Goal: Task Accomplishment & Management: Complete application form

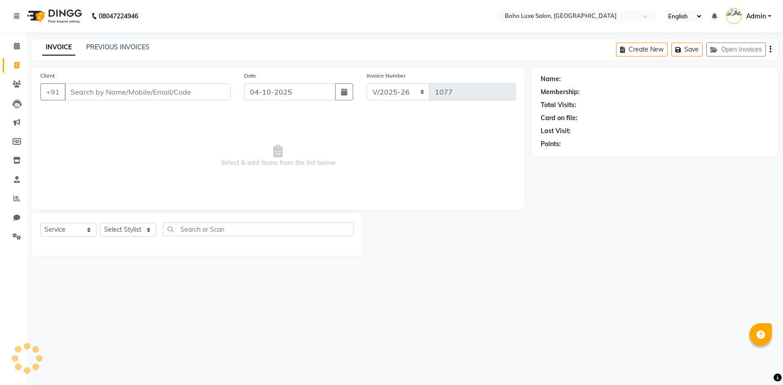
select select "7694"
select select "service"
click at [17, 44] on icon at bounding box center [17, 46] width 6 height 7
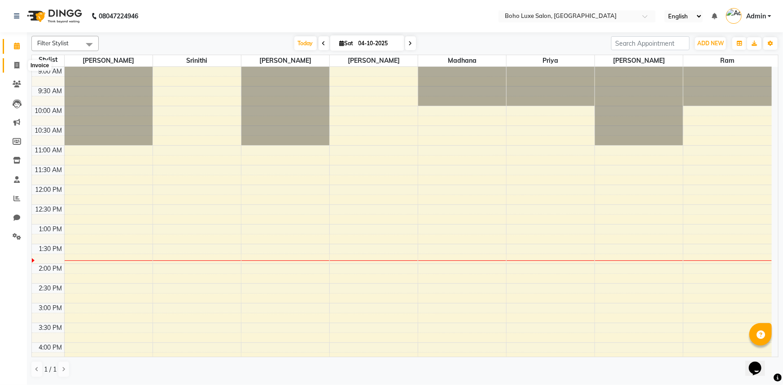
click at [24, 67] on span at bounding box center [17, 66] width 16 height 10
select select "service"
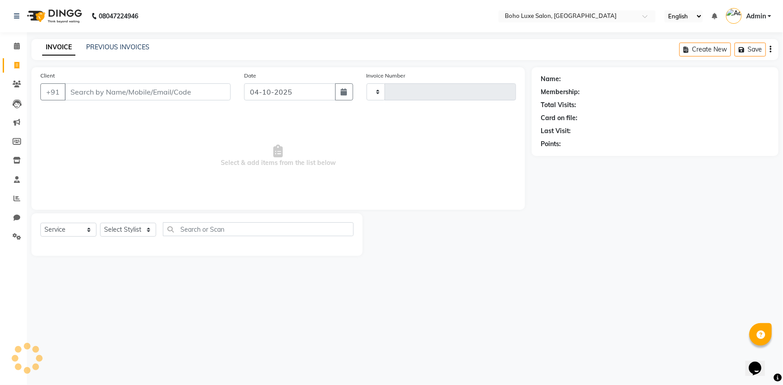
type input "1077"
select select "7694"
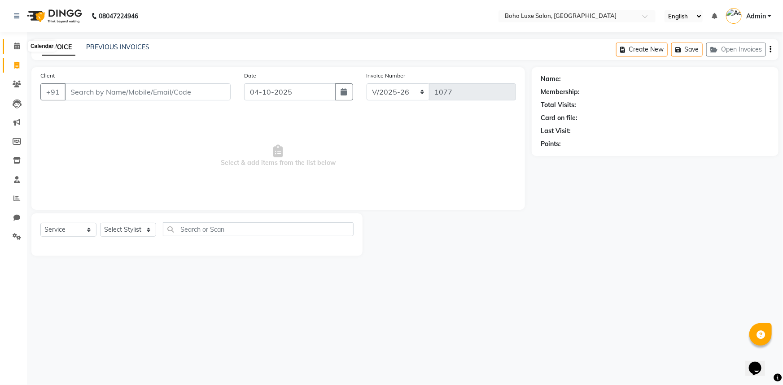
click at [19, 47] on icon at bounding box center [17, 46] width 6 height 7
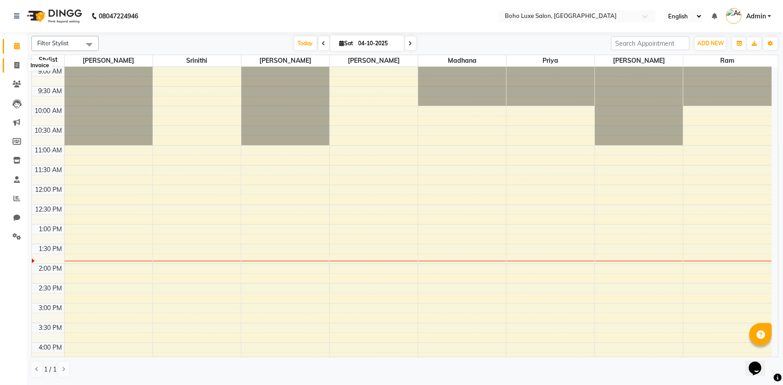
click at [17, 66] on icon at bounding box center [16, 65] width 5 height 7
select select "service"
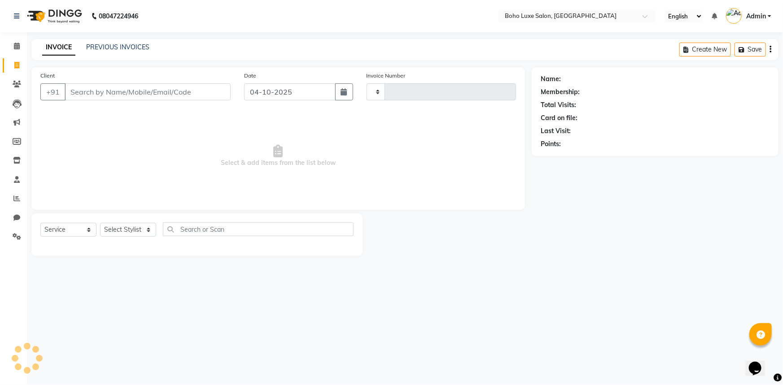
type input "1077"
select select "7694"
click at [112, 39] on div "INVOICE PREVIOUS INVOICES Create New Save Open Invoices" at bounding box center [404, 49] width 747 height 21
click at [112, 44] on link "PREVIOUS INVOICES" at bounding box center [117, 47] width 63 height 8
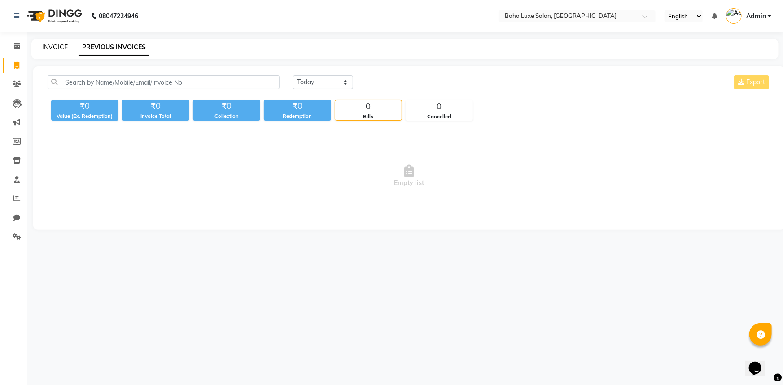
click at [63, 44] on link "INVOICE" at bounding box center [55, 47] width 26 height 8
select select "7694"
select select "service"
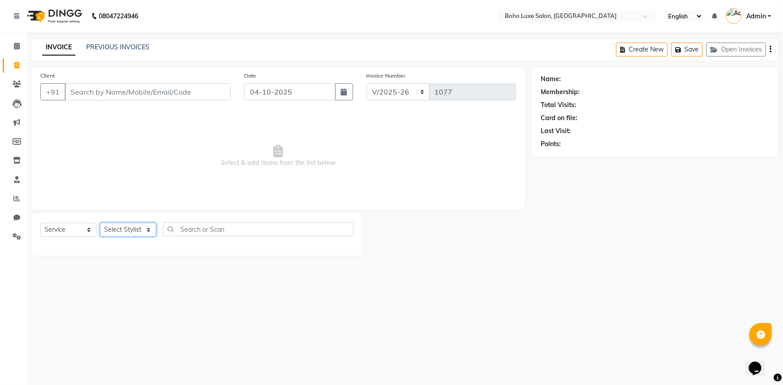
click at [126, 223] on select "Select Stylist [PERSON_NAME] [PERSON_NAME] Gowriparvathi [PERSON_NAME] [PERSON_…" at bounding box center [128, 230] width 56 height 14
select select "84267"
click at [100, 223] on select "Select Stylist [PERSON_NAME] [PERSON_NAME] Gowriparvathi [PERSON_NAME] [PERSON_…" at bounding box center [128, 230] width 56 height 14
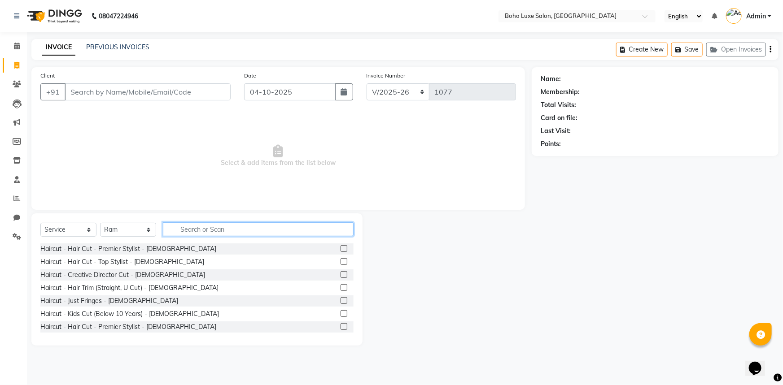
click at [192, 232] on input "text" at bounding box center [258, 229] width 191 height 14
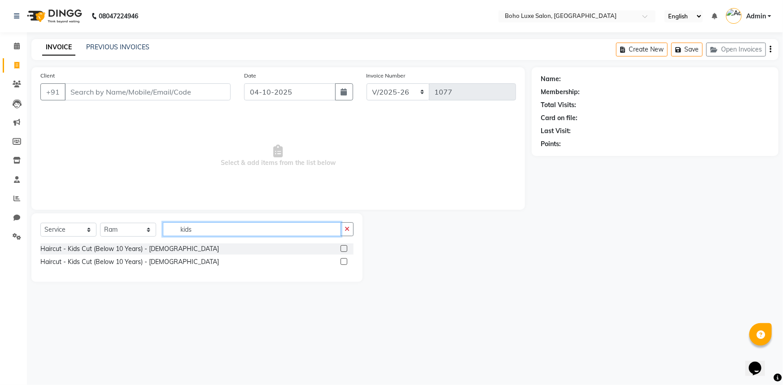
type input "kids"
click at [346, 251] on label at bounding box center [343, 248] width 7 height 7
click at [346, 251] on input "checkbox" at bounding box center [343, 249] width 6 height 6
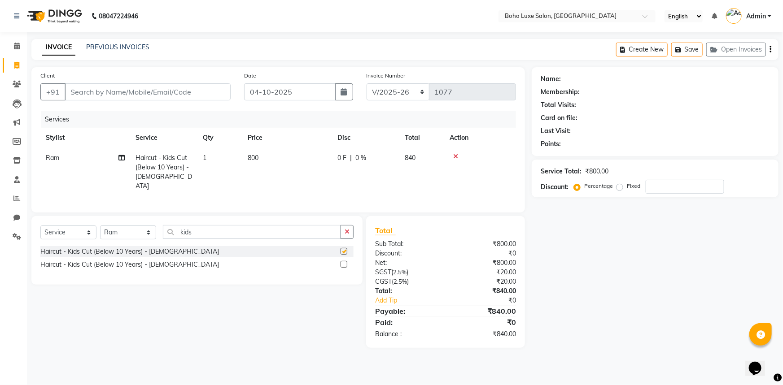
checkbox input "false"
click at [342, 262] on label at bounding box center [343, 264] width 7 height 7
click at [342, 262] on input "checkbox" at bounding box center [343, 265] width 6 height 6
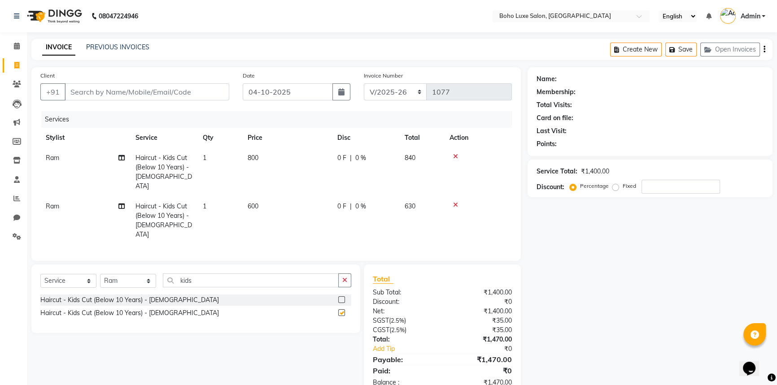
checkbox input "false"
click at [459, 154] on div at bounding box center [477, 156] width 57 height 6
click at [456, 155] on icon at bounding box center [455, 156] width 5 height 6
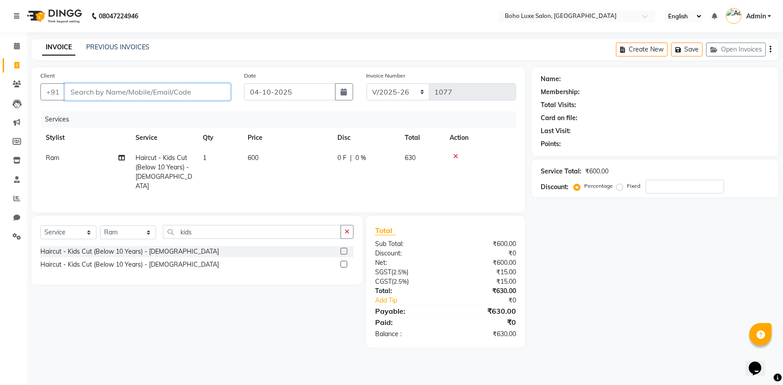
click at [84, 92] on input "Client" at bounding box center [148, 91] width 166 height 17
type input "9"
type input "0"
type input "9944905706"
click at [195, 95] on span "Add Client" at bounding box center [207, 91] width 35 height 9
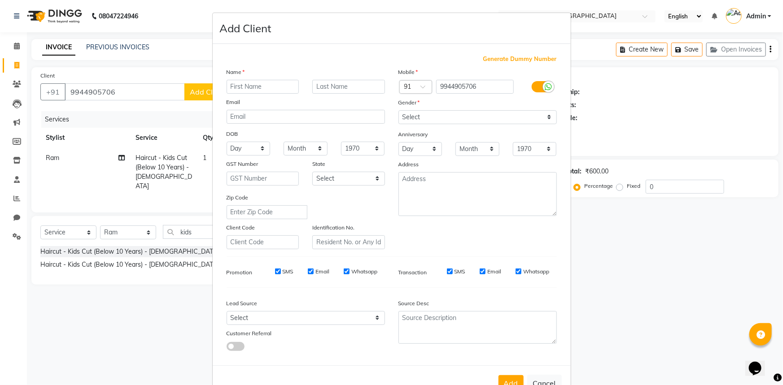
click at [258, 91] on input "text" at bounding box center [262, 87] width 73 height 14
type input "Rupash"
click at [493, 121] on select "Select [DEMOGRAPHIC_DATA] [DEMOGRAPHIC_DATA] Other Prefer Not To Say" at bounding box center [477, 117] width 158 height 14
select select "[DEMOGRAPHIC_DATA]"
click at [398, 110] on select "Select [DEMOGRAPHIC_DATA] [DEMOGRAPHIC_DATA] Other Prefer Not To Say" at bounding box center [477, 117] width 158 height 14
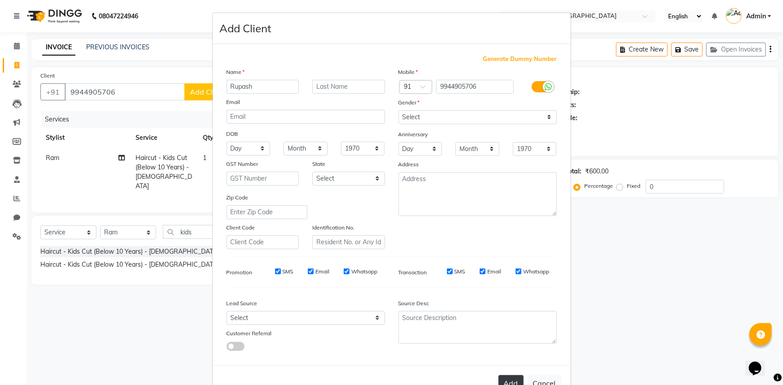
click at [508, 383] on button "Add" at bounding box center [510, 383] width 25 height 16
select select
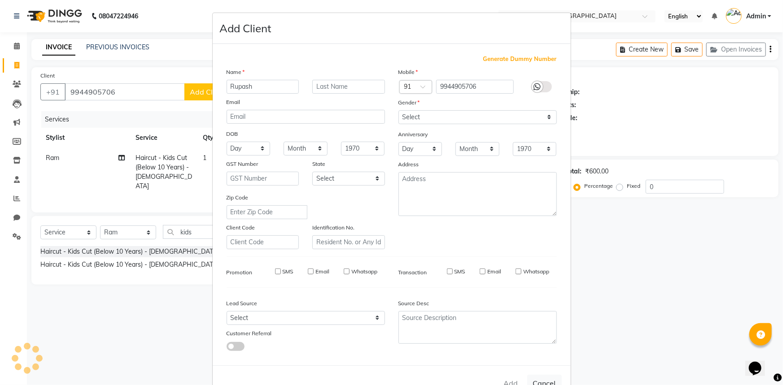
select select
checkbox input "false"
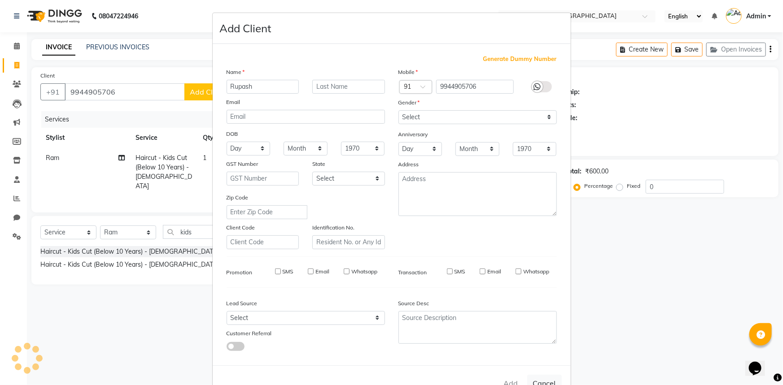
checkbox input "false"
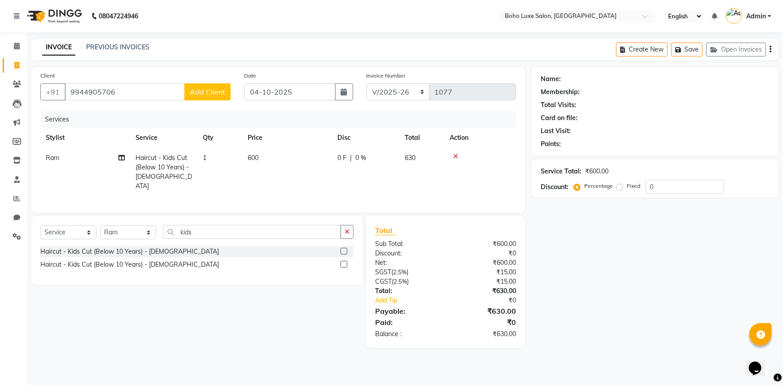
click at [221, 94] on span "Add Client" at bounding box center [207, 91] width 35 height 9
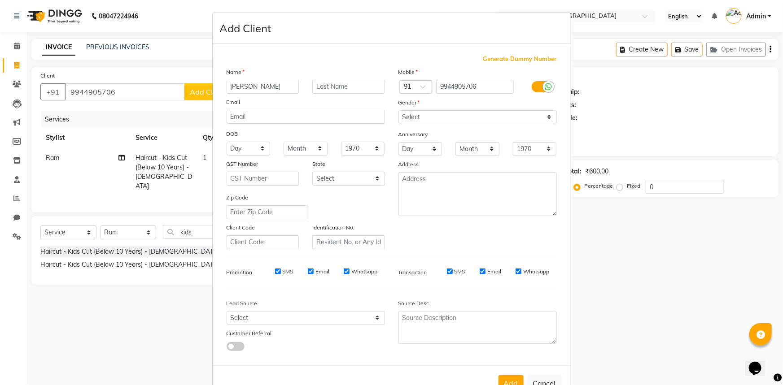
type input "[PERSON_NAME]"
click at [449, 112] on select "Select [DEMOGRAPHIC_DATA] [DEMOGRAPHIC_DATA] Other Prefer Not To Say" at bounding box center [477, 117] width 158 height 14
select select "[DEMOGRAPHIC_DATA]"
click at [398, 110] on select "Select [DEMOGRAPHIC_DATA] [DEMOGRAPHIC_DATA] Other Prefer Not To Say" at bounding box center [477, 117] width 158 height 14
click at [239, 89] on input "[PERSON_NAME]" at bounding box center [262, 87] width 73 height 14
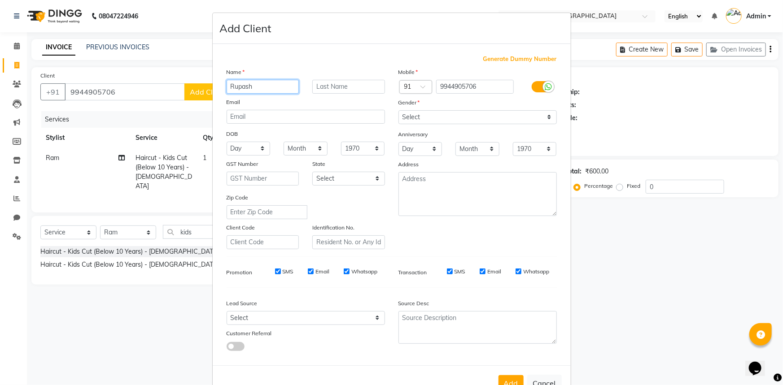
type input "Rupash"
click at [639, 220] on ngb-modal-window "Add Client Generate Dummy Number Name Rupash Email DOB Day 01 02 03 04 05 06 07…" at bounding box center [391, 192] width 783 height 385
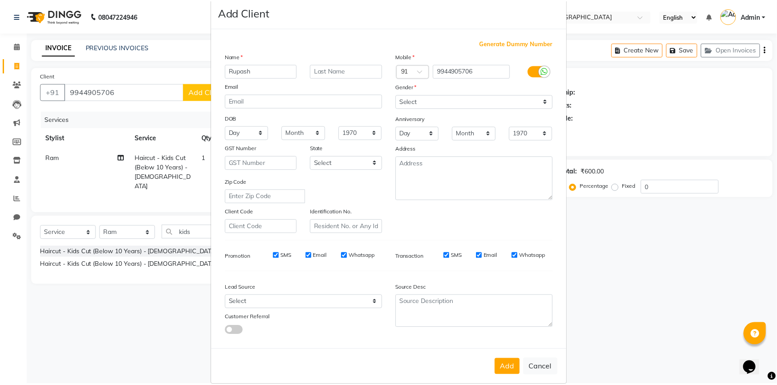
scroll to position [31, 0]
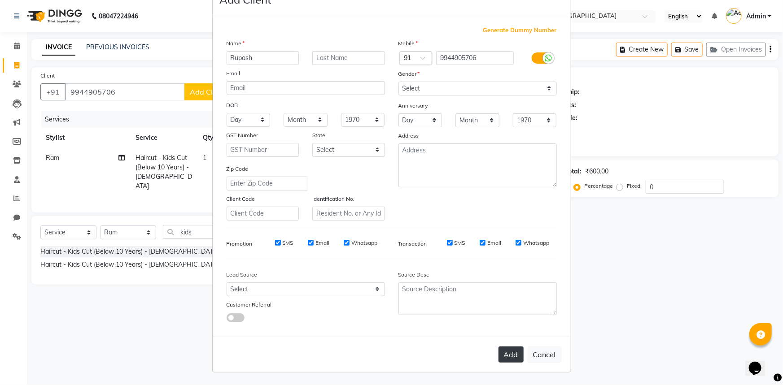
click at [504, 352] on button "Add" at bounding box center [510, 355] width 25 height 16
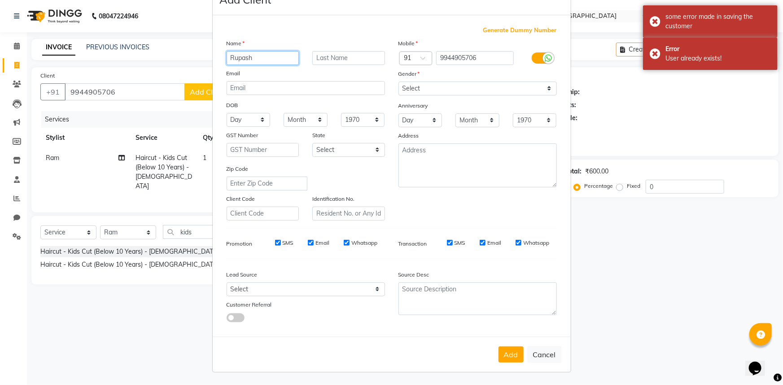
click at [283, 55] on input "Rupash" at bounding box center [262, 58] width 73 height 14
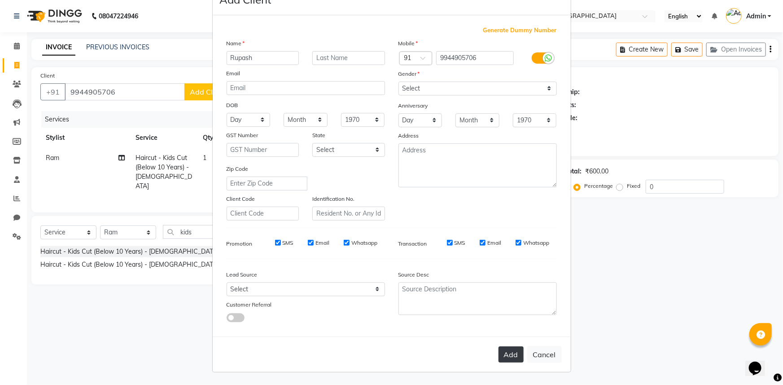
click at [506, 351] on button "Add" at bounding box center [510, 355] width 25 height 16
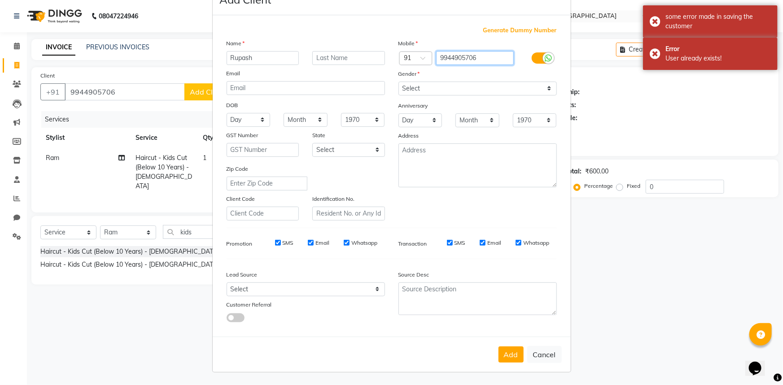
drag, startPoint x: 482, startPoint y: 57, endPoint x: 389, endPoint y: 55, distance: 92.9
click at [392, 55] on div "Country Code × 91 9944905706" at bounding box center [478, 58] width 172 height 14
click at [544, 354] on button "Cancel" at bounding box center [544, 354] width 35 height 17
select select
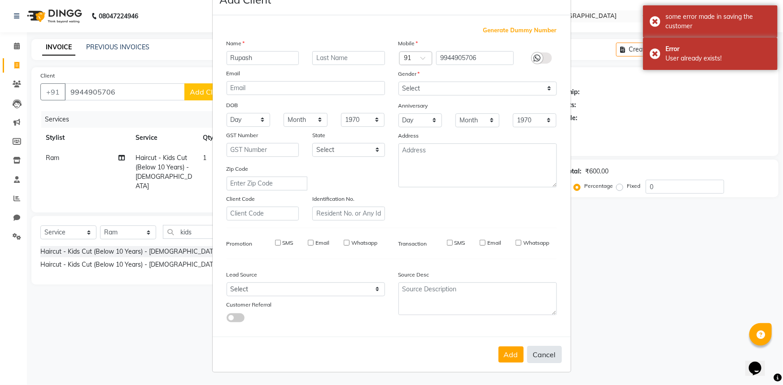
select select
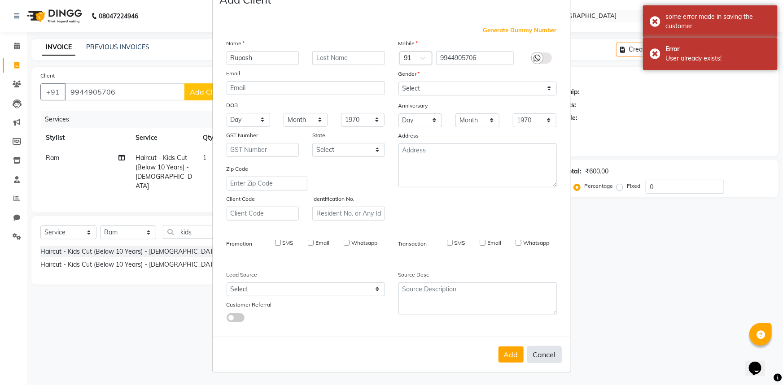
checkbox input "false"
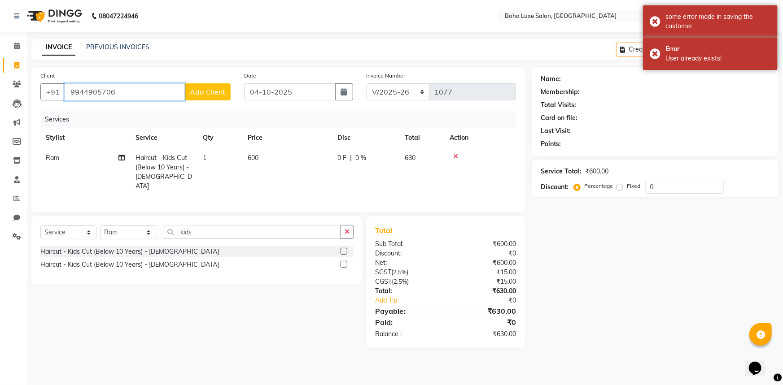
click at [155, 87] on input "9944905706" at bounding box center [125, 91] width 120 height 17
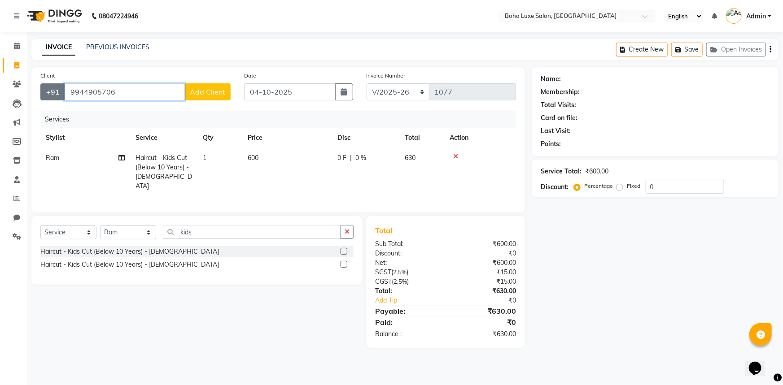
drag, startPoint x: 155, startPoint y: 91, endPoint x: 50, endPoint y: 96, distance: 104.6
click at [50, 96] on div "[PHONE_NUMBER] Add Client" at bounding box center [135, 91] width 190 height 17
click at [152, 99] on input "9944905706" at bounding box center [125, 91] width 120 height 17
drag, startPoint x: 146, startPoint y: 99, endPoint x: 81, endPoint y: 100, distance: 65.0
click at [81, 100] on input "9944905706" at bounding box center [125, 91] width 120 height 17
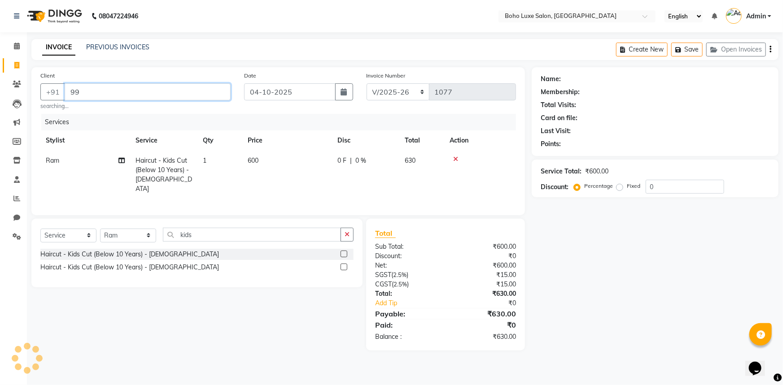
type input "9"
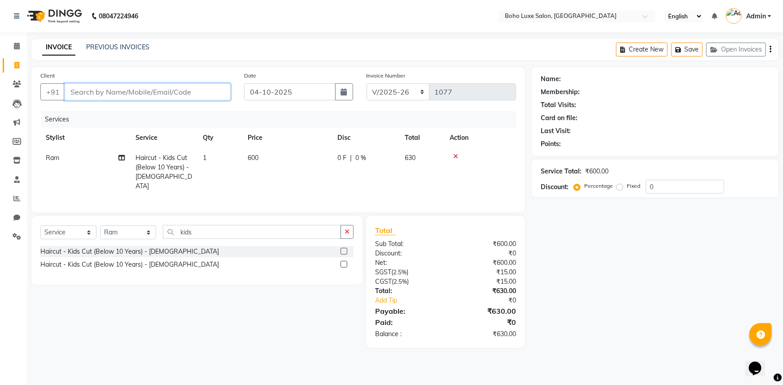
paste input "9944905706"
type input "9944905706"
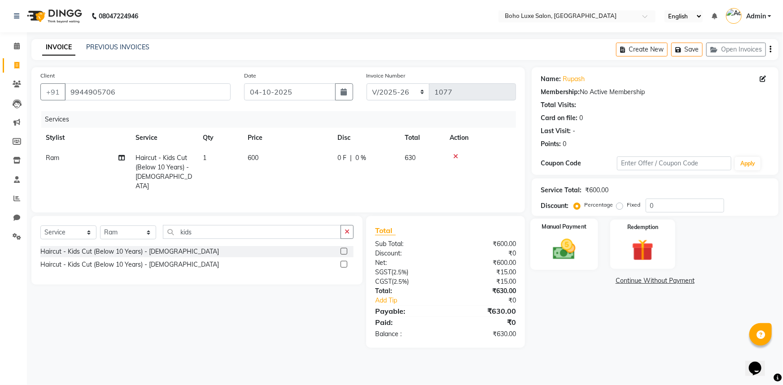
click at [567, 251] on img at bounding box center [564, 249] width 37 height 26
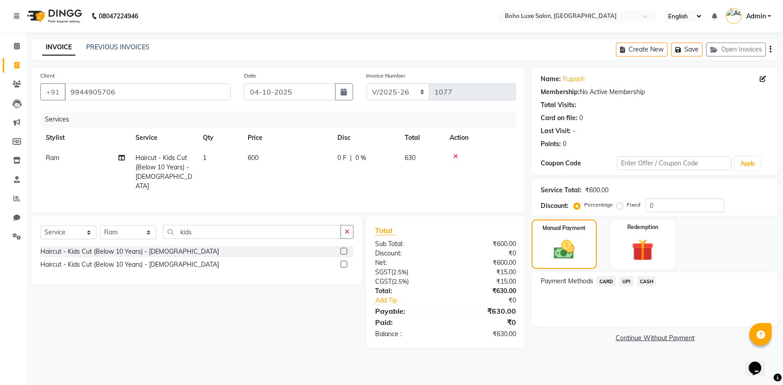
click at [629, 284] on span "UPI" at bounding box center [626, 281] width 14 height 10
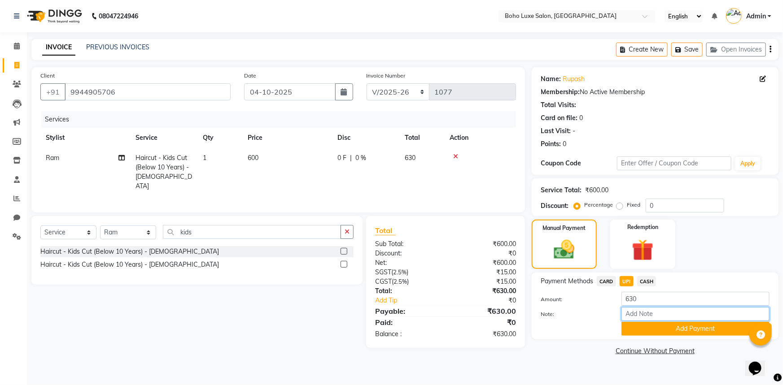
click at [641, 313] on input "Note:" at bounding box center [695, 314] width 148 height 14
type input "boho luxe bill"
click at [691, 334] on button "Add Payment" at bounding box center [695, 329] width 148 height 14
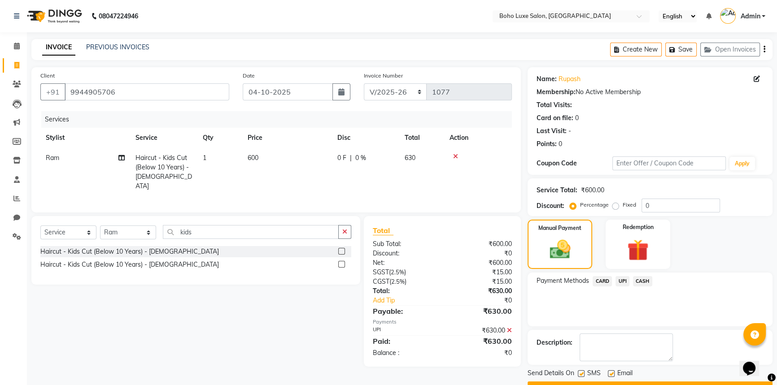
click at [614, 372] on label at bounding box center [611, 373] width 7 height 7
click at [614, 372] on input "checkbox" at bounding box center [611, 374] width 6 height 6
checkbox input "false"
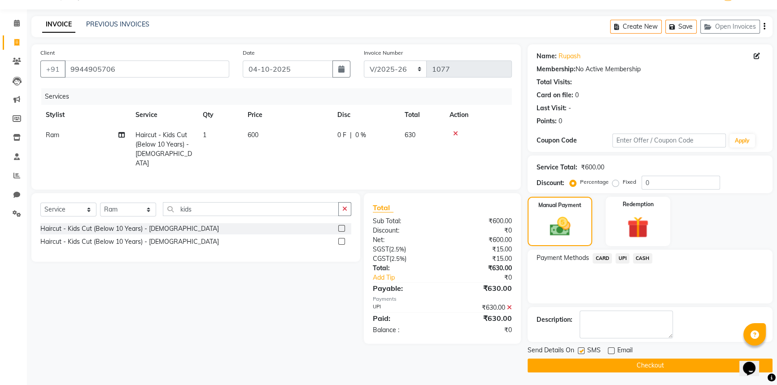
click at [619, 367] on button "Checkout" at bounding box center [649, 366] width 245 height 14
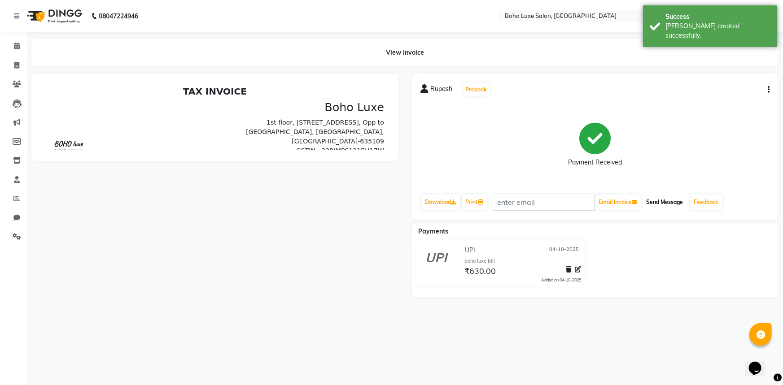
click at [661, 201] on button "Send Message" at bounding box center [665, 202] width 44 height 15
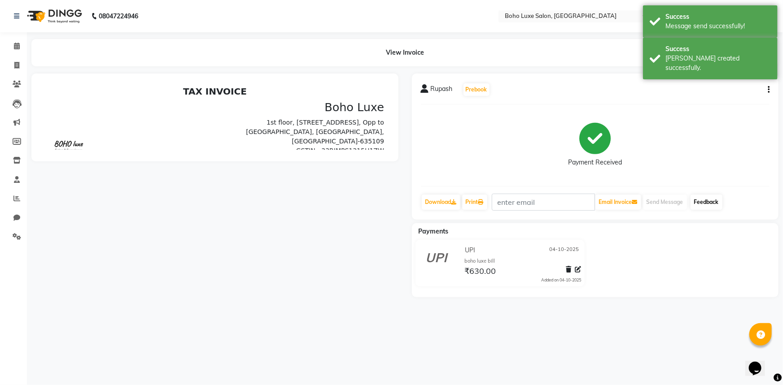
click at [709, 200] on link "Feedback" at bounding box center [706, 202] width 32 height 15
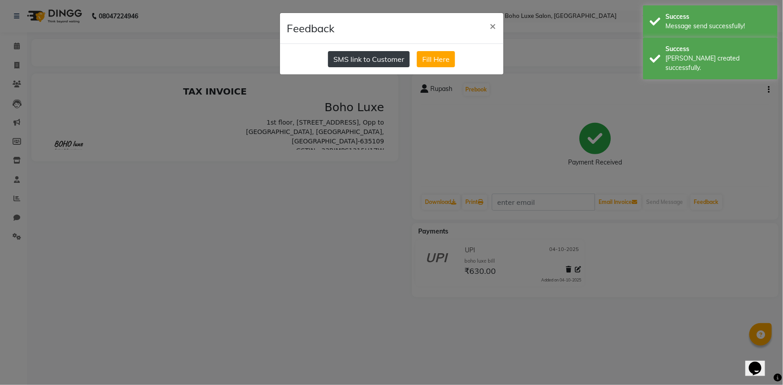
click at [365, 58] on button "SMS link to Customer" at bounding box center [369, 59] width 82 height 16
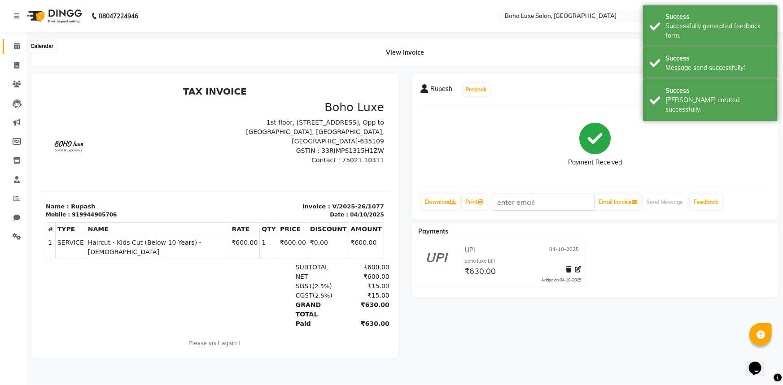
click at [14, 49] on icon at bounding box center [17, 46] width 6 height 7
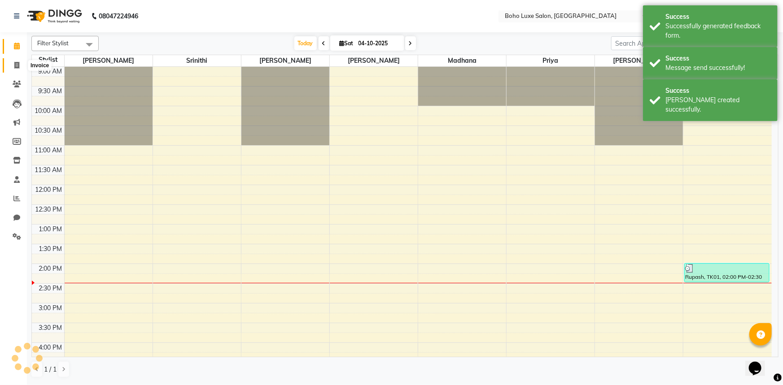
click at [9, 61] on span at bounding box center [17, 66] width 16 height 10
select select "service"
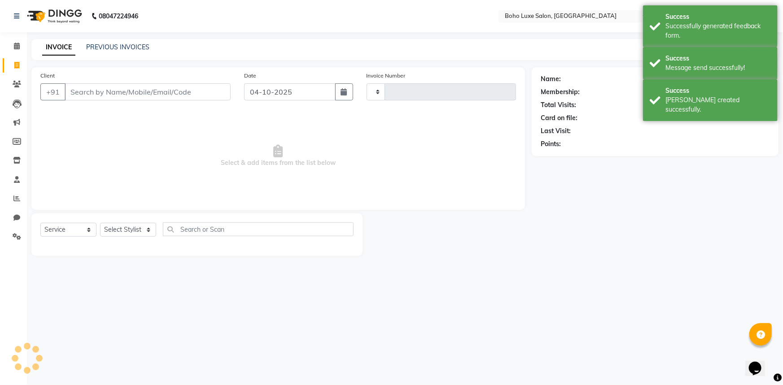
type input "1078"
select select "7694"
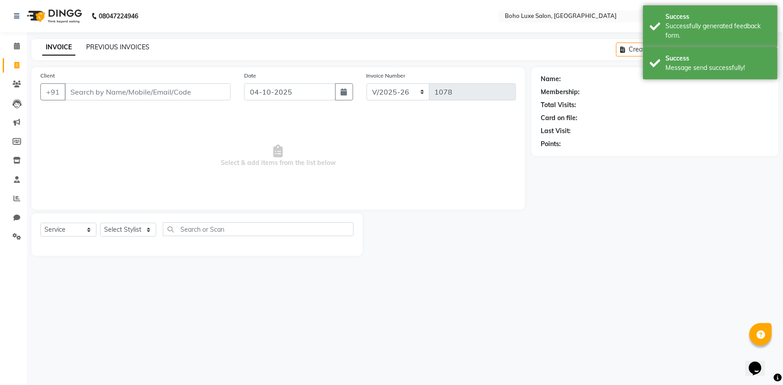
click at [104, 44] on link "PREVIOUS INVOICES" at bounding box center [117, 47] width 63 height 8
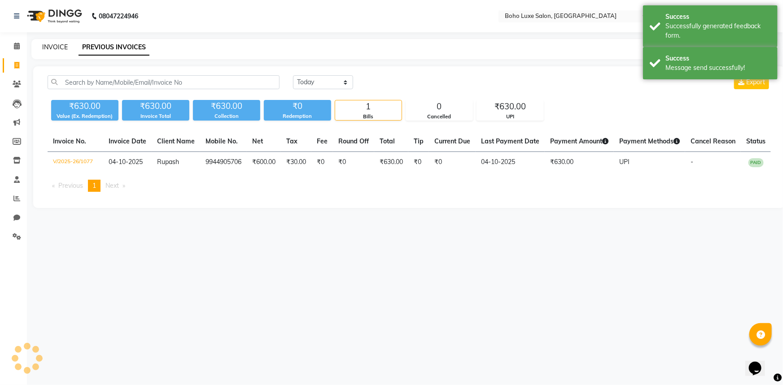
click at [53, 45] on link "INVOICE" at bounding box center [55, 47] width 26 height 8
select select "service"
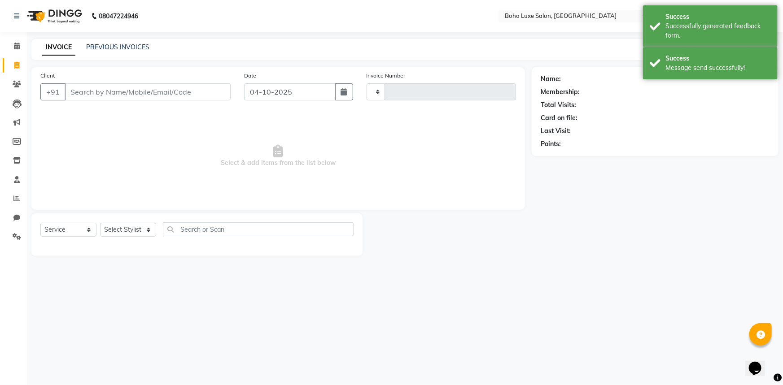
type input "1078"
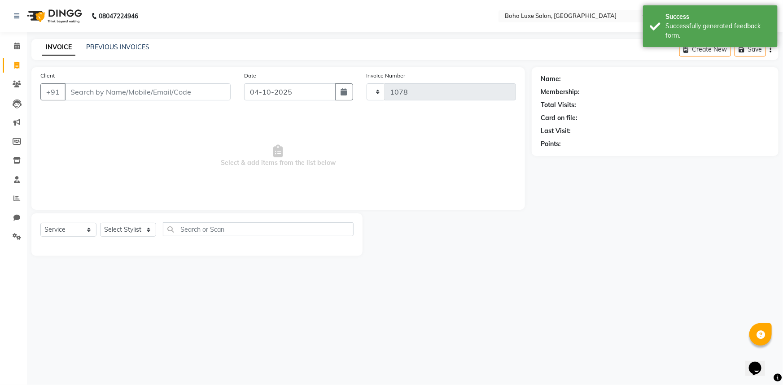
select select "7694"
